Goal: Transaction & Acquisition: Purchase product/service

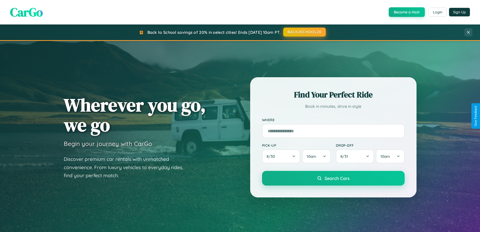
click at [304, 32] on button "BACK2SCHOOL20" at bounding box center [304, 31] width 43 height 9
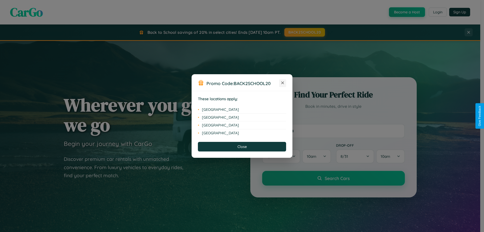
click at [283, 83] on icon at bounding box center [282, 82] width 3 height 3
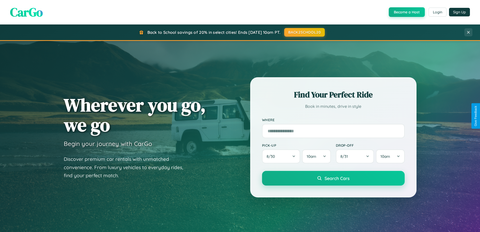
scroll to position [810, 0]
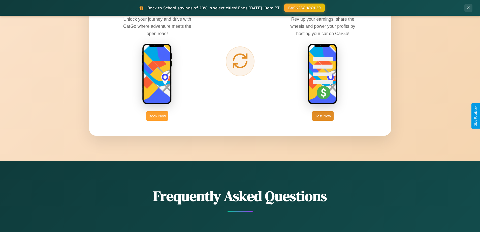
click at [157, 116] on button "Book Now" at bounding box center [157, 115] width 22 height 9
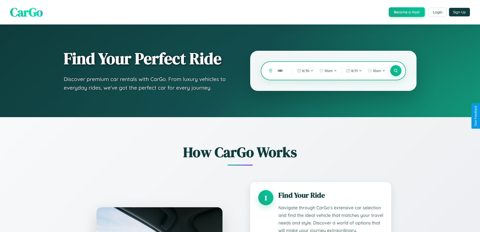
click at [281, 71] on input "text" at bounding box center [281, 70] width 12 height 9
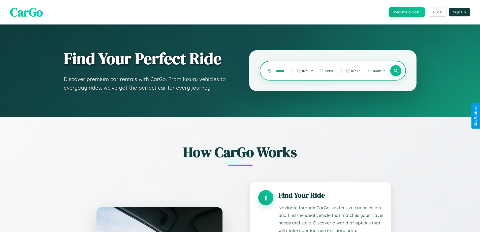
scroll to position [0, 15]
type input "**********"
click at [396, 71] on icon at bounding box center [395, 70] width 5 height 5
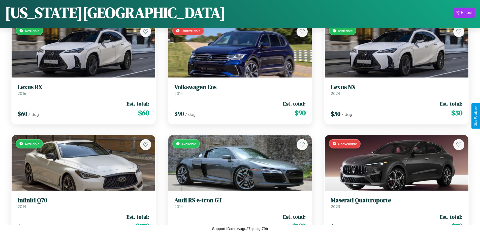
scroll to position [2328, 0]
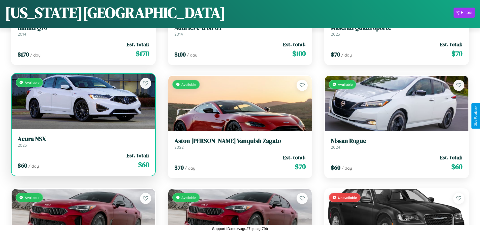
click at [83, 143] on link "Acura NSX 2023" at bounding box center [84, 141] width 132 height 12
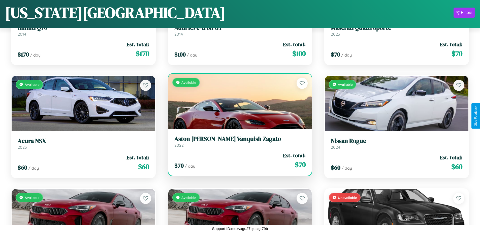
scroll to position [1877, 0]
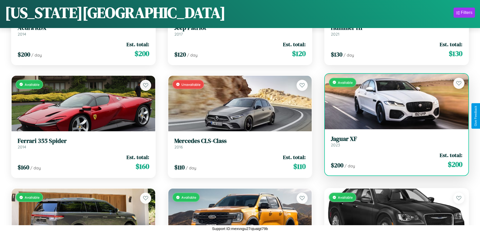
click at [393, 143] on link "Jaguar XF 2023" at bounding box center [397, 141] width 132 height 12
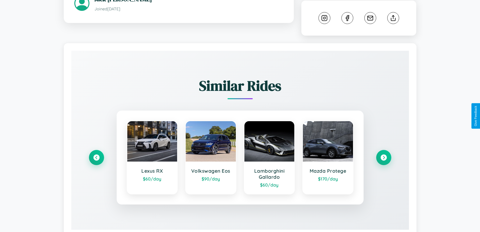
scroll to position [286, 0]
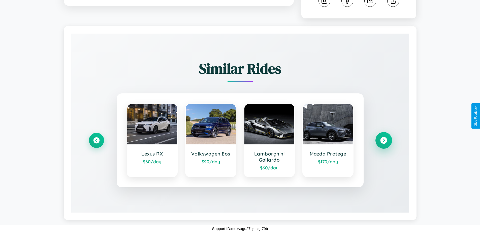
click at [384, 140] on icon at bounding box center [383, 140] width 7 height 7
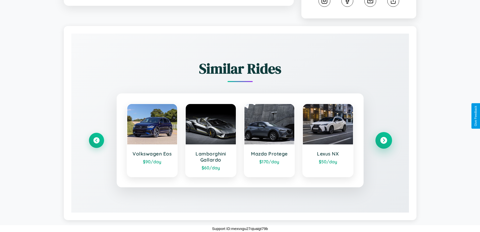
click at [384, 140] on icon at bounding box center [383, 140] width 7 height 7
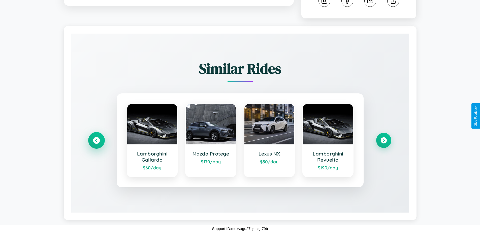
click at [96, 140] on icon at bounding box center [96, 140] width 7 height 7
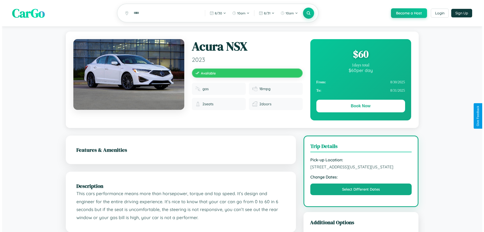
scroll to position [0, 0]
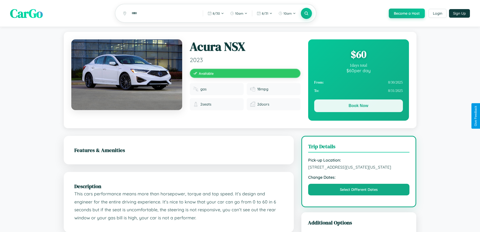
click at [358, 106] on button "Book Now" at bounding box center [358, 105] width 89 height 13
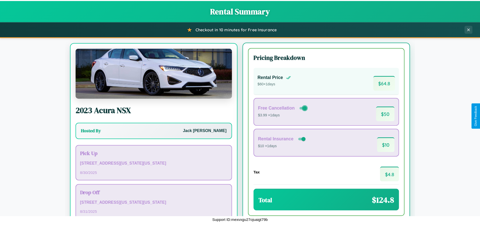
scroll to position [23, 0]
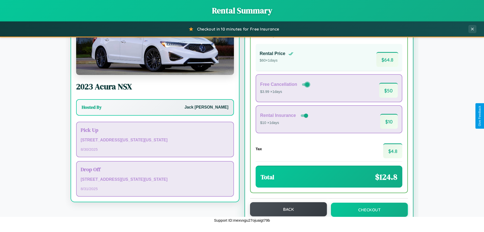
click at [286, 209] on button "Back" at bounding box center [288, 209] width 77 height 14
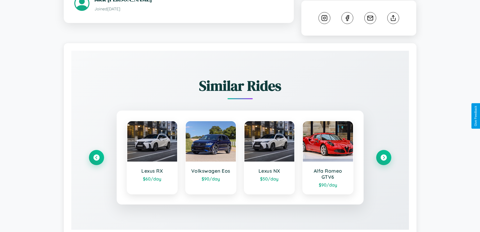
scroll to position [286, 0]
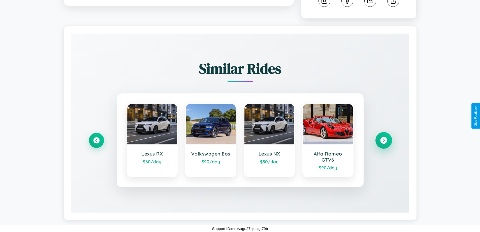
click at [384, 140] on icon at bounding box center [383, 140] width 7 height 7
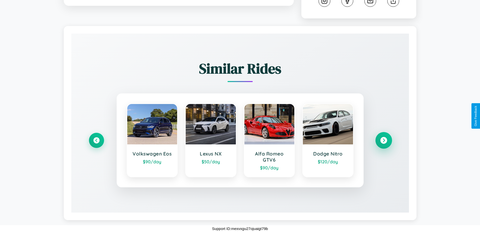
click at [384, 140] on icon at bounding box center [383, 140] width 7 height 7
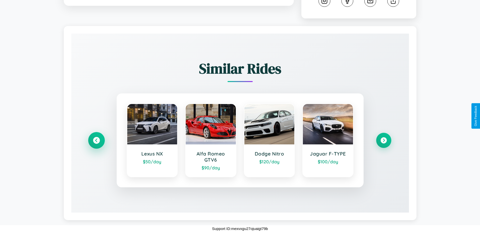
click at [96, 140] on icon at bounding box center [96, 140] width 7 height 7
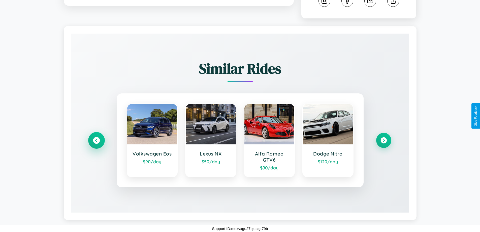
click at [96, 140] on icon at bounding box center [96, 140] width 7 height 7
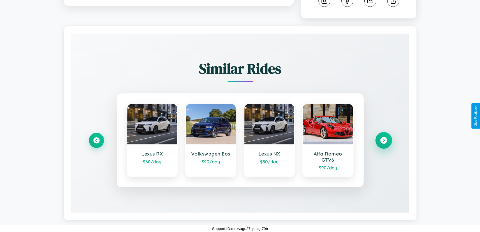
click at [384, 140] on icon at bounding box center [383, 140] width 7 height 7
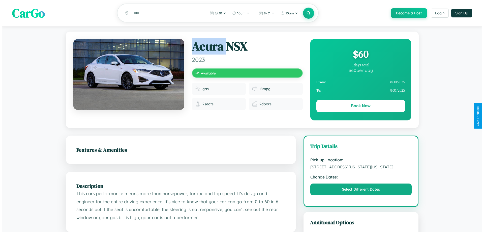
scroll to position [0, 0]
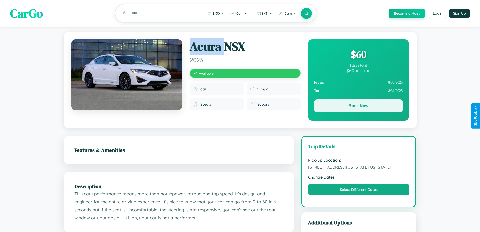
click at [358, 106] on button "Book Now" at bounding box center [358, 105] width 89 height 13
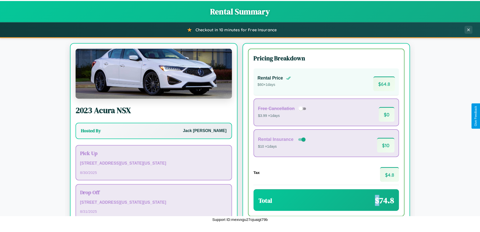
scroll to position [35, 0]
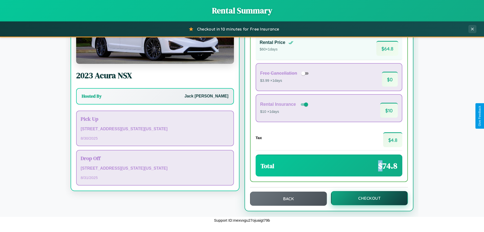
click at [366, 198] on button "Checkout" at bounding box center [369, 198] width 77 height 14
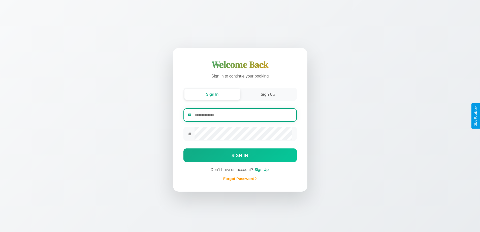
click at [243, 115] on input "email" at bounding box center [244, 115] width 98 height 12
type input "**********"
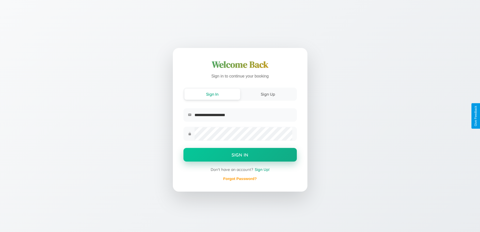
click at [240, 155] on button "Sign In" at bounding box center [239, 155] width 113 height 14
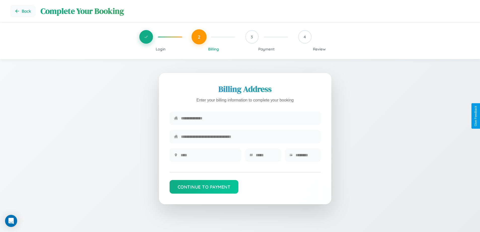
click at [249, 118] on input "text" at bounding box center [248, 118] width 135 height 12
type input "**********"
click at [208, 157] on input "text" at bounding box center [209, 155] width 56 height 12
type input "********"
click at [266, 157] on input "text" at bounding box center [266, 155] width 21 height 12
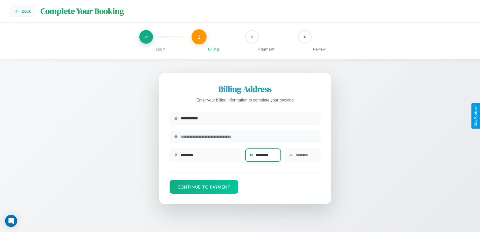
type input "********"
click at [306, 157] on input "text" at bounding box center [306, 155] width 21 height 12
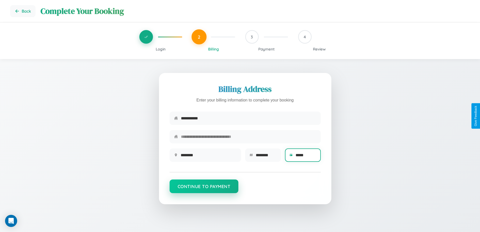
type input "*****"
click at [204, 189] on button "Continue to Payment" at bounding box center [204, 186] width 69 height 14
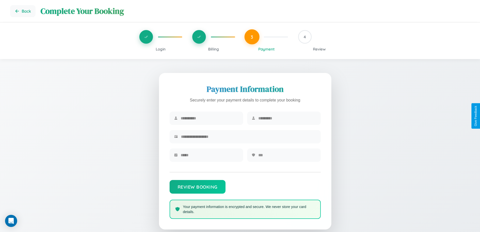
click at [209, 118] on input "text" at bounding box center [210, 118] width 58 height 12
type input "*****"
click at [287, 118] on input "text" at bounding box center [287, 118] width 58 height 12
type input "***"
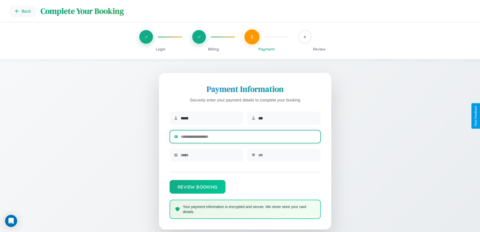
click at [249, 137] on input "text" at bounding box center [248, 136] width 135 height 12
type input "**********"
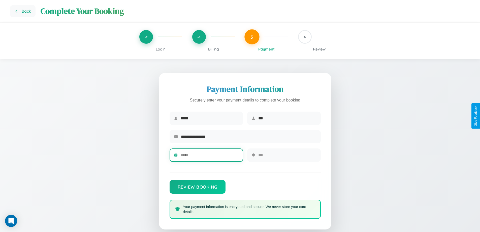
click at [209, 157] on input "text" at bounding box center [210, 155] width 58 height 12
type input "*****"
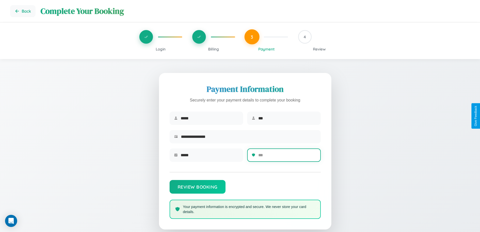
click at [287, 157] on input "text" at bounding box center [287, 155] width 58 height 12
type input "***"
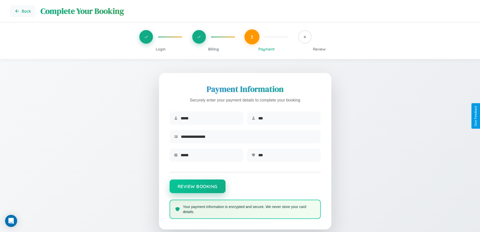
click at [197, 189] on button "Review Booking" at bounding box center [198, 186] width 56 height 14
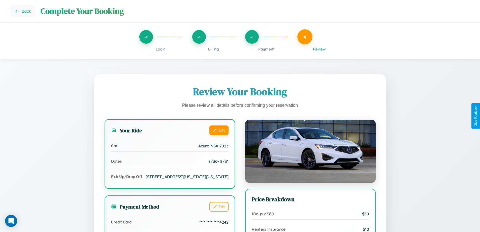
click at [219, 130] on button "Edit" at bounding box center [218, 130] width 19 height 10
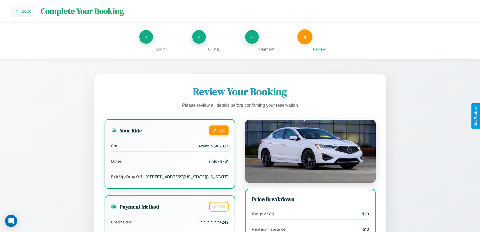
click at [219, 130] on button "Edit" at bounding box center [218, 130] width 19 height 10
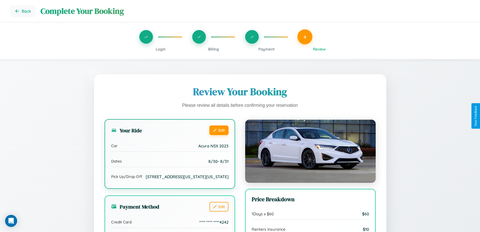
click at [219, 130] on button "Edit" at bounding box center [218, 130] width 19 height 10
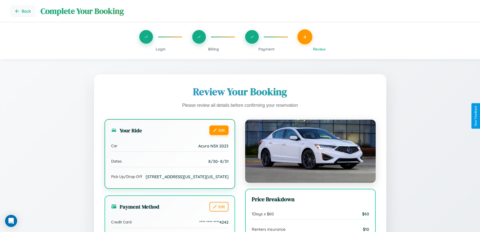
click at [219, 130] on button "Edit" at bounding box center [218, 130] width 19 height 10
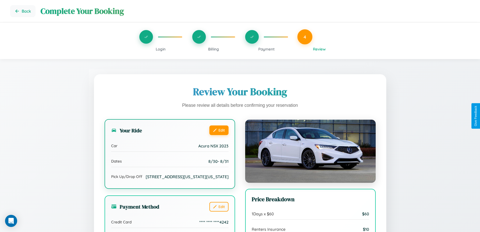
click at [219, 130] on button "Edit" at bounding box center [218, 130] width 19 height 10
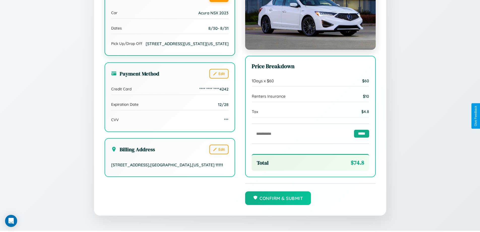
scroll to position [139, 0]
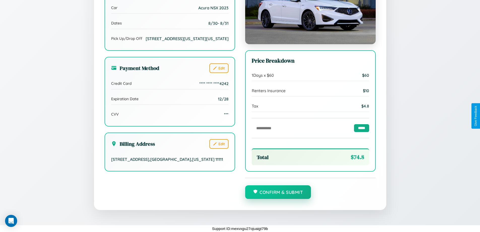
click at [278, 192] on button "Confirm & Submit" at bounding box center [278, 192] width 66 height 14
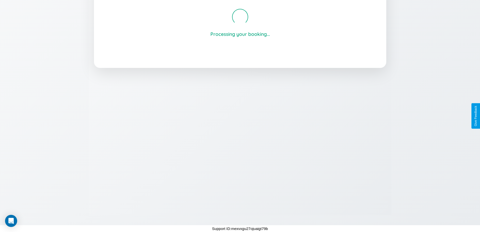
scroll to position [96, 0]
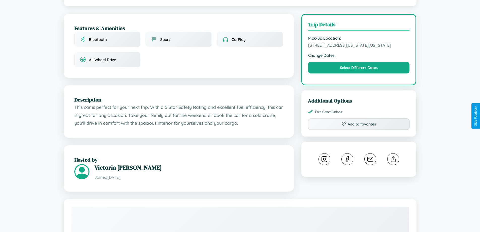
scroll to position [136, 0]
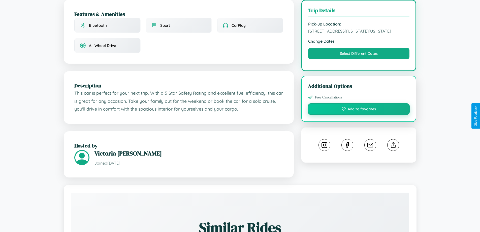
click at [359, 115] on button "Add to favorites" at bounding box center [359, 109] width 102 height 12
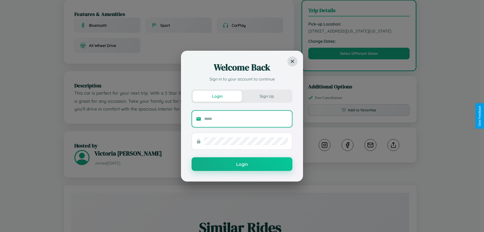
click at [246, 118] on input "text" at bounding box center [246, 119] width 84 height 8
type input "**********"
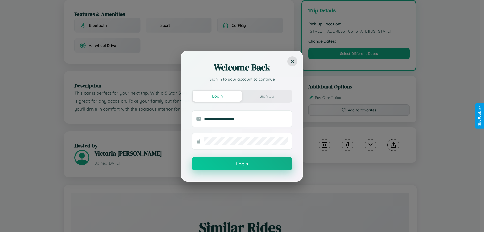
click at [242, 164] on button "Login" at bounding box center [242, 164] width 101 height 14
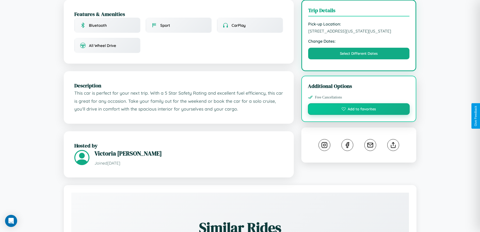
click at [359, 115] on button "Add to favorites" at bounding box center [359, 109] width 102 height 12
